Goal: Transaction & Acquisition: Purchase product/service

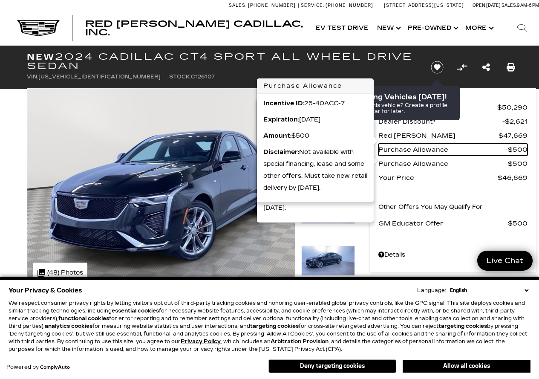
drag, startPoint x: 431, startPoint y: 154, endPoint x: 421, endPoint y: 174, distance: 22.3
click at [430, 155] on span "Purchase Allowance" at bounding box center [441, 150] width 127 height 12
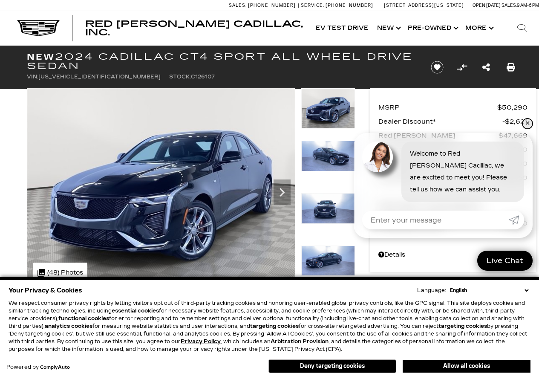
click at [528, 124] on link "✕" at bounding box center [527, 123] width 10 height 10
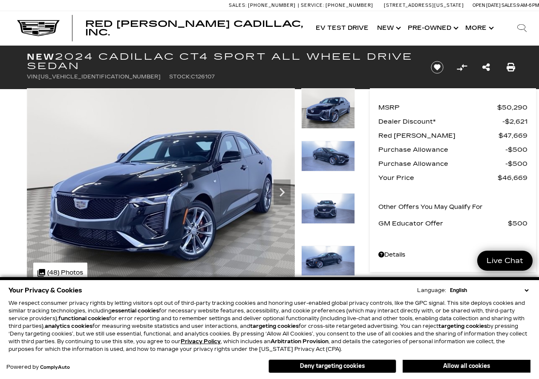
drag, startPoint x: 507, startPoint y: 174, endPoint x: 402, endPoint y: 245, distance: 127.4
click at [402, 245] on div "MSRP $50,290 Dealer Discount* $2,621 Red [PERSON_NAME] $47,669 Purchase Allowan…" at bounding box center [452, 174] width 149 height 147
